Goal: Information Seeking & Learning: Learn about a topic

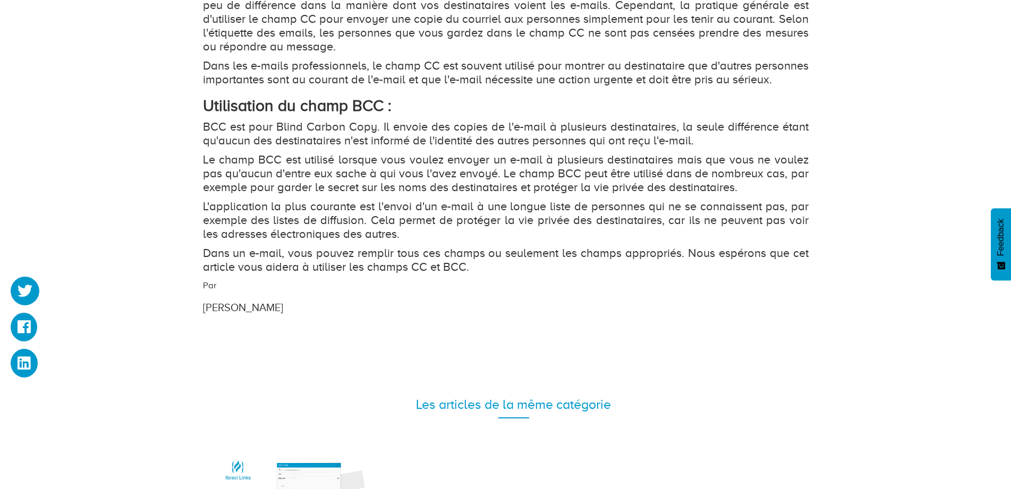
scroll to position [1226, 0]
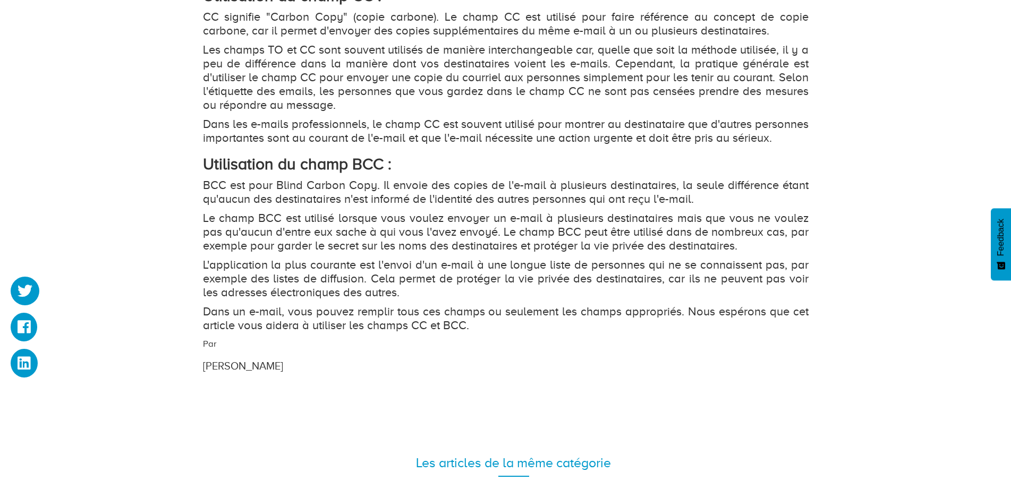
click at [480, 253] on p "Le champ BCC est utilisé lorsque vous voulez envoyer un e-mail à plusieurs dest…" at bounding box center [506, 231] width 606 height 41
click at [576, 253] on p "Le champ BCC est utilisé lorsque vous voulez envoyer un e-mail à plusieurs dest…" at bounding box center [506, 231] width 606 height 41
drag, startPoint x: 576, startPoint y: 255, endPoint x: 616, endPoint y: 253, distance: 39.9
click at [577, 253] on p "Le champ BCC est utilisé lorsque vous voulez envoyer un e-mail à plusieurs dest…" at bounding box center [506, 231] width 606 height 41
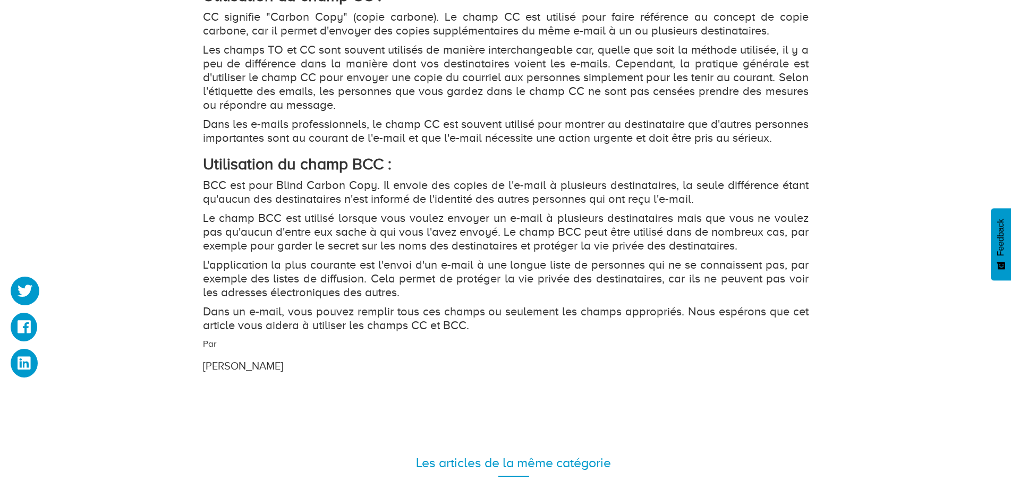
click at [656, 253] on p "Le champ BCC est utilisé lorsque vous voulez envoyer un e-mail à plusieurs dest…" at bounding box center [506, 231] width 606 height 41
click at [329, 283] on p "L'application la plus courante est l'envoi d'un e-mail à une longue liste de pe…" at bounding box center [506, 278] width 606 height 41
click at [482, 282] on p "L'application la plus courante est l'envoi d'un e-mail à une longue liste de pe…" at bounding box center [506, 278] width 606 height 41
click at [732, 282] on p "L'application la plus courante est l'envoi d'un e-mail à une longue liste de pe…" at bounding box center [506, 278] width 606 height 41
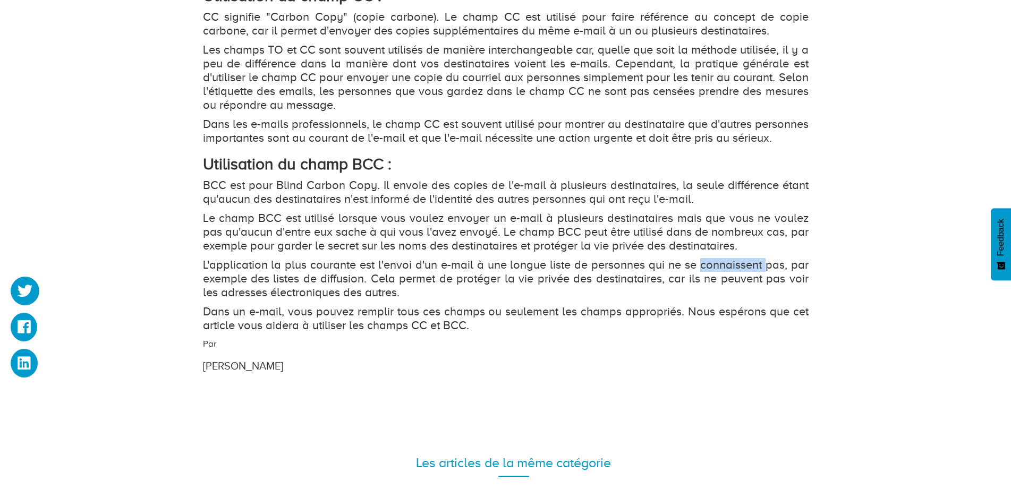
click at [732, 282] on p "L'application la plus courante est l'envoi d'un e-mail à une longue liste de pe…" at bounding box center [506, 278] width 606 height 41
click at [353, 291] on p "L'application la plus courante est l'envoi d'un e-mail à une longue liste de pe…" at bounding box center [506, 278] width 606 height 41
click at [422, 296] on p "L'application la plus courante est l'envoi d'un e-mail à une longue liste de pe…" at bounding box center [506, 278] width 606 height 41
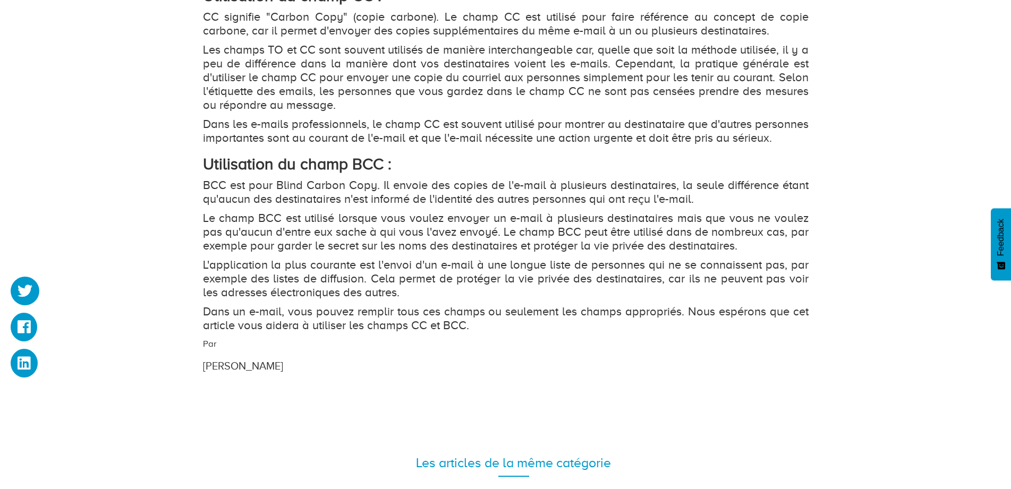
click at [511, 295] on p "L'application la plus courante est l'envoi d'un e-mail à une longue liste de pe…" at bounding box center [506, 278] width 606 height 41
click at [515, 294] on p "L'application la plus courante est l'envoi d'un e-mail à une longue liste de pe…" at bounding box center [506, 278] width 606 height 41
click at [623, 290] on p "L'application la plus courante est l'envoi d'un e-mail à une longue liste de pe…" at bounding box center [506, 278] width 606 height 41
drag, startPoint x: 623, startPoint y: 290, endPoint x: 652, endPoint y: 288, distance: 29.3
click at [624, 290] on p "L'application la plus courante est l'envoi d'un e-mail à une longue liste de pe…" at bounding box center [506, 278] width 606 height 41
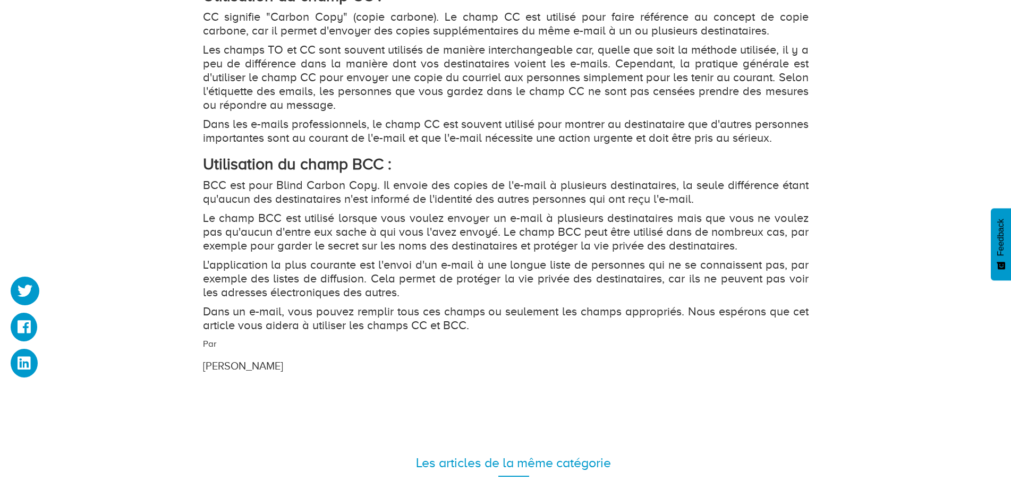
click at [710, 287] on p "L'application la plus courante est l'envoi d'un e-mail à une longue liste de pe…" at bounding box center [506, 278] width 606 height 41
click at [344, 319] on p "Dans un e-mail, vous pouvez remplir tous ces champs ou seulement les champs app…" at bounding box center [506, 319] width 606 height 28
click at [459, 324] on p "Dans un e-mail, vous pouvez remplir tous ces champs ou seulement les champs app…" at bounding box center [506, 319] width 606 height 28
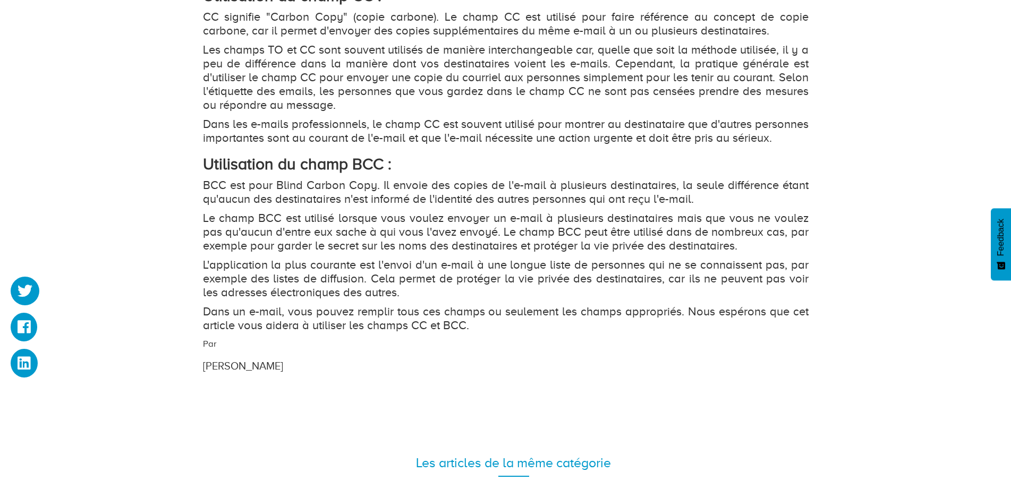
click at [553, 321] on p "Dans un e-mail, vous pouvez remplir tous ces champs ou seulement les champs app…" at bounding box center [506, 319] width 606 height 28
click at [637, 321] on p "Dans un e-mail, vous pouvez remplir tous ces champs ou seulement les champs app…" at bounding box center [506, 319] width 606 height 28
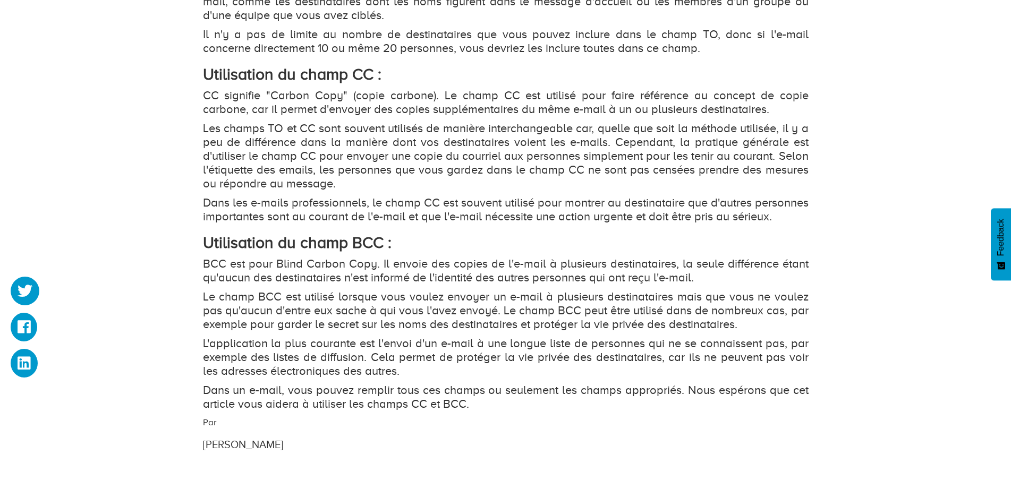
scroll to position [1119, 0]
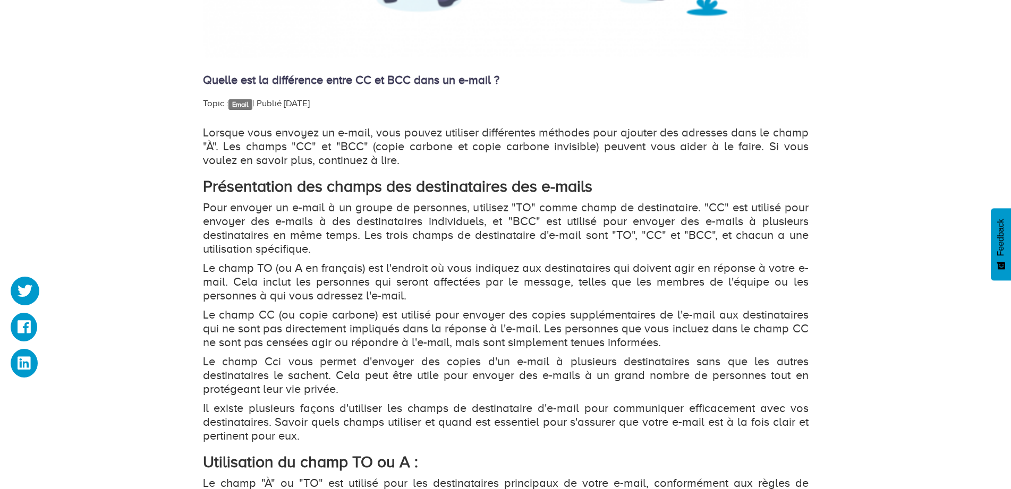
scroll to position [691, 0]
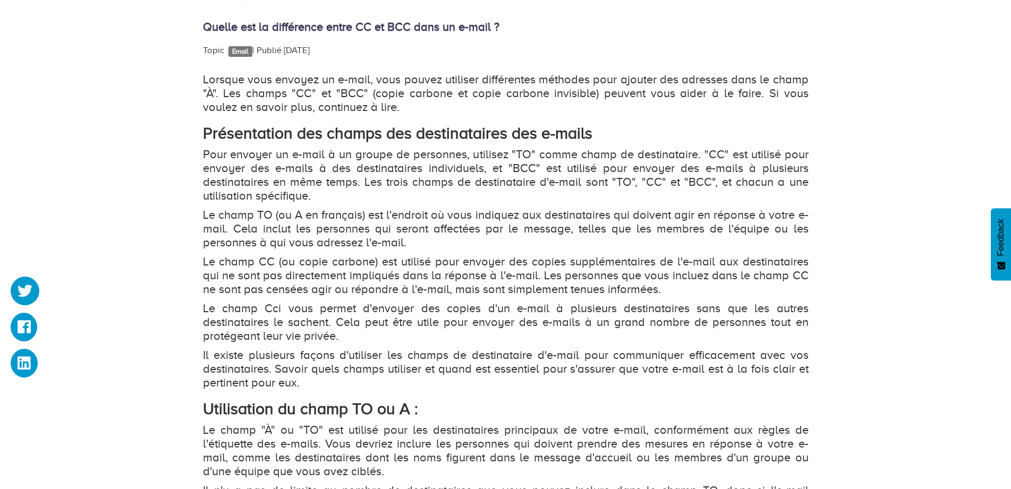
click at [398, 304] on p "Le champ Cci vous permet d'envoyer des copies d'un e-mail à plusieurs destinata…" at bounding box center [506, 322] width 606 height 41
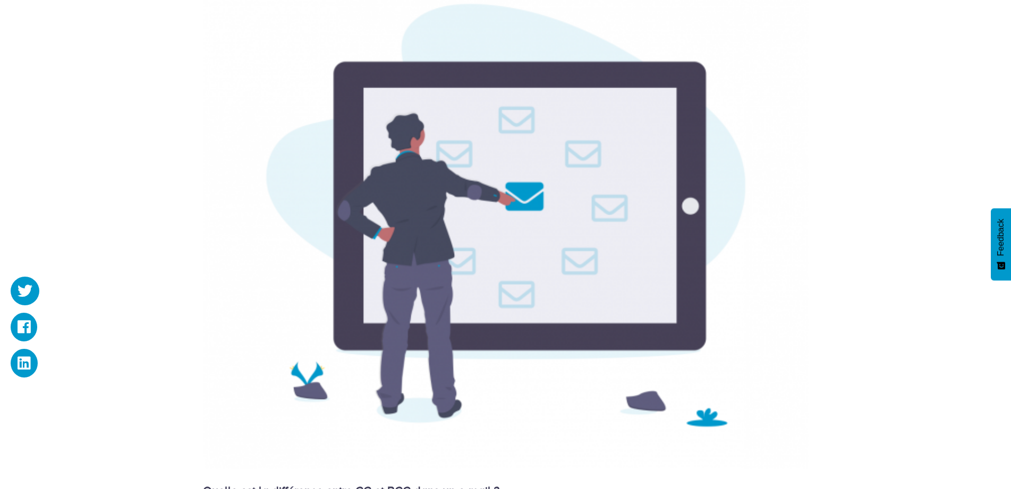
scroll to position [0, 0]
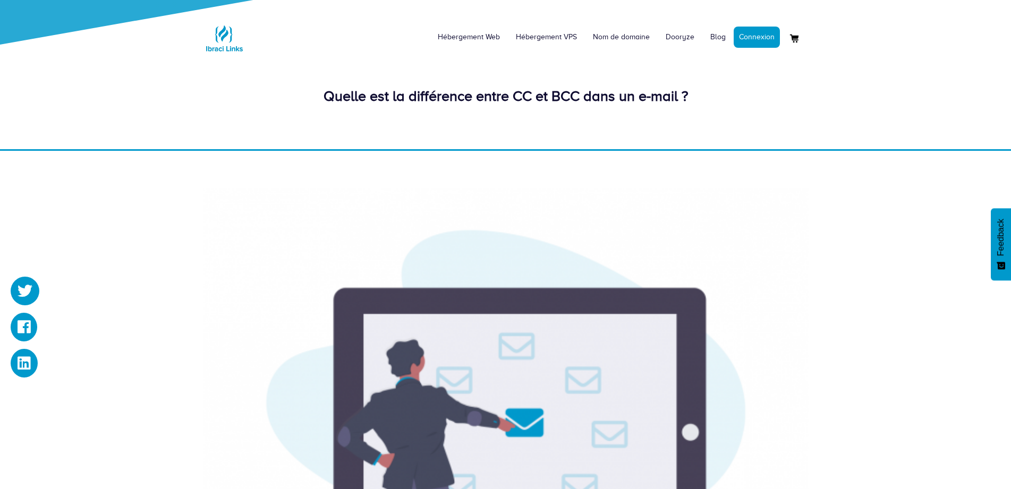
click at [316, 35] on div "Hébergement Web Hébergement VPS Nom de domaine Dooryze Blog Connexion" at bounding box center [506, 34] width 606 height 52
